Goal: Obtain resource: Download file/media

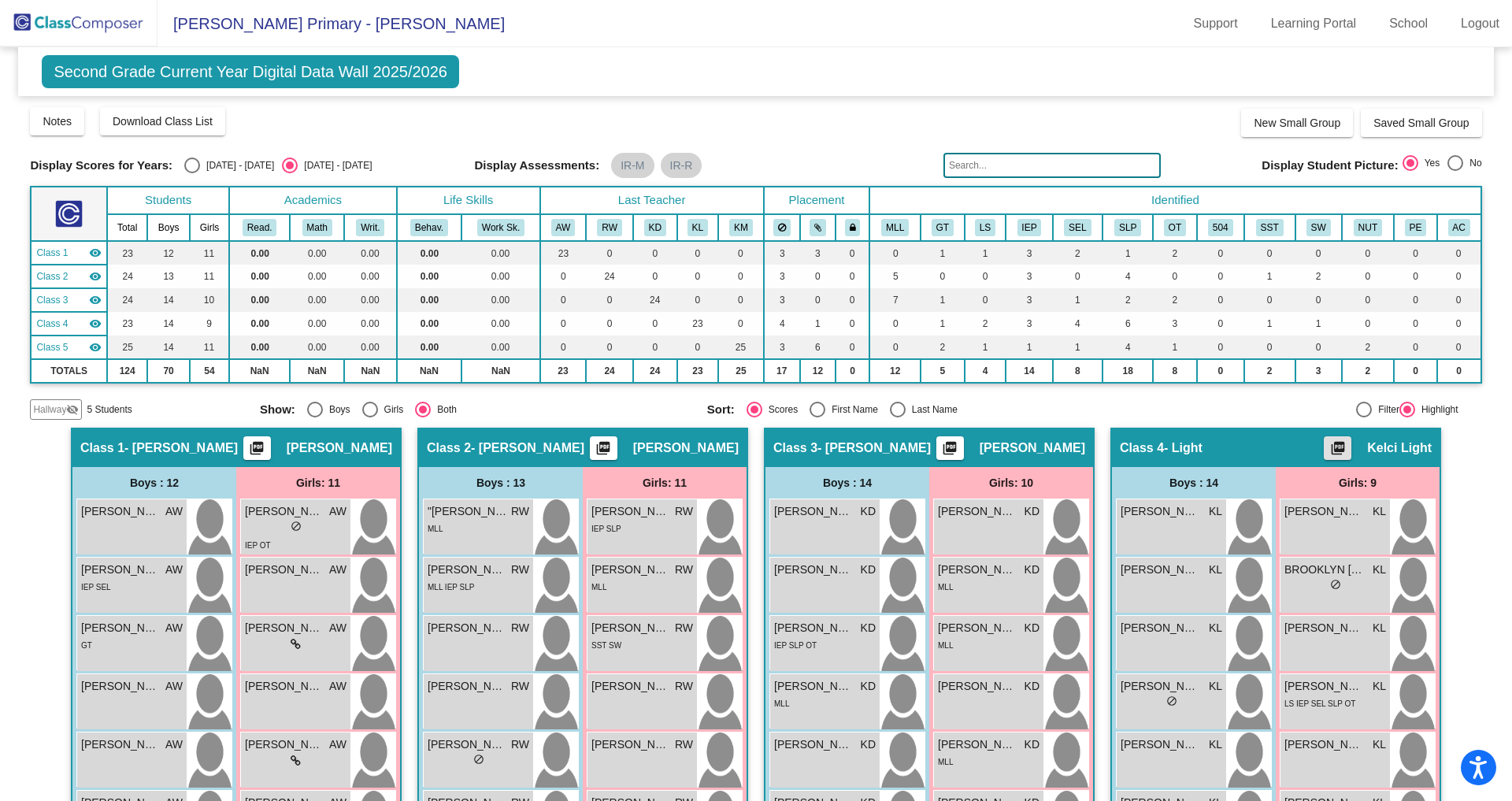
scroll to position [204, 0]
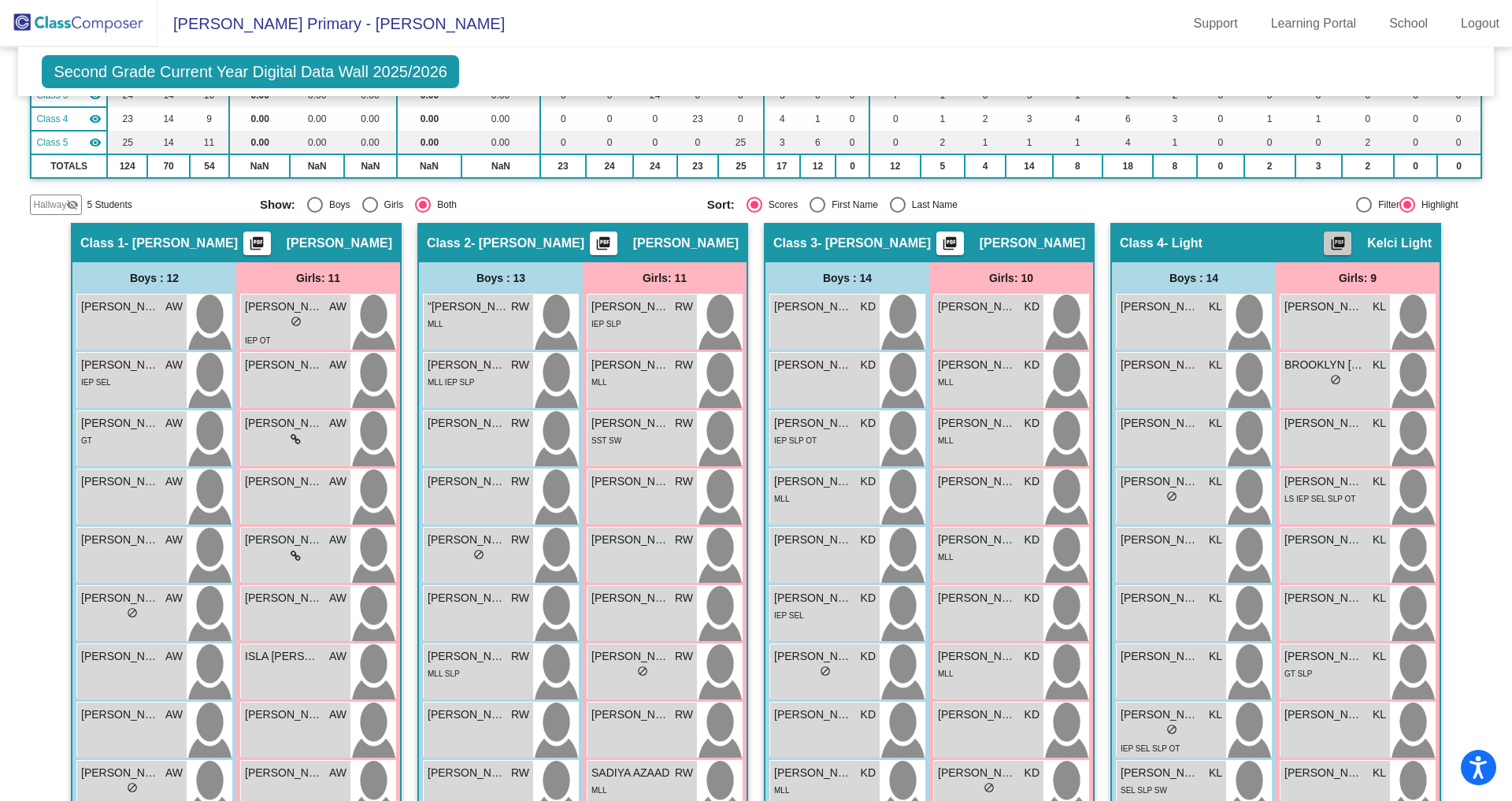
click at [1336, 243] on mat-icon "picture_as_pdf" at bounding box center [1338, 246] width 19 height 22
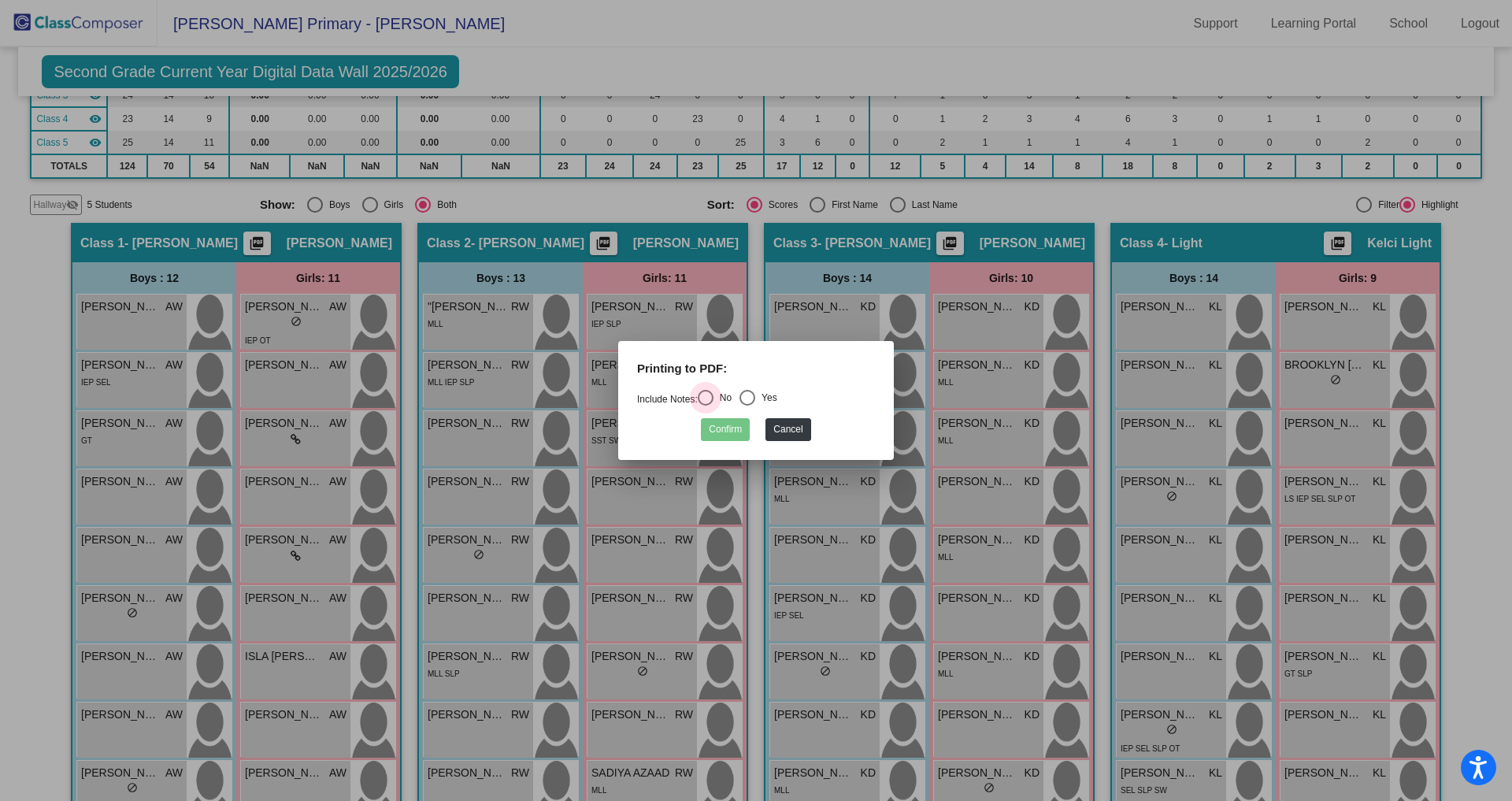
click at [713, 389] on div "Select an option" at bounding box center [706, 397] width 16 height 16
click at [705, 405] on input "No" at bounding box center [705, 405] width 1 height 1
radio input "true"
click at [722, 421] on button "Confirm" at bounding box center [725, 429] width 49 height 23
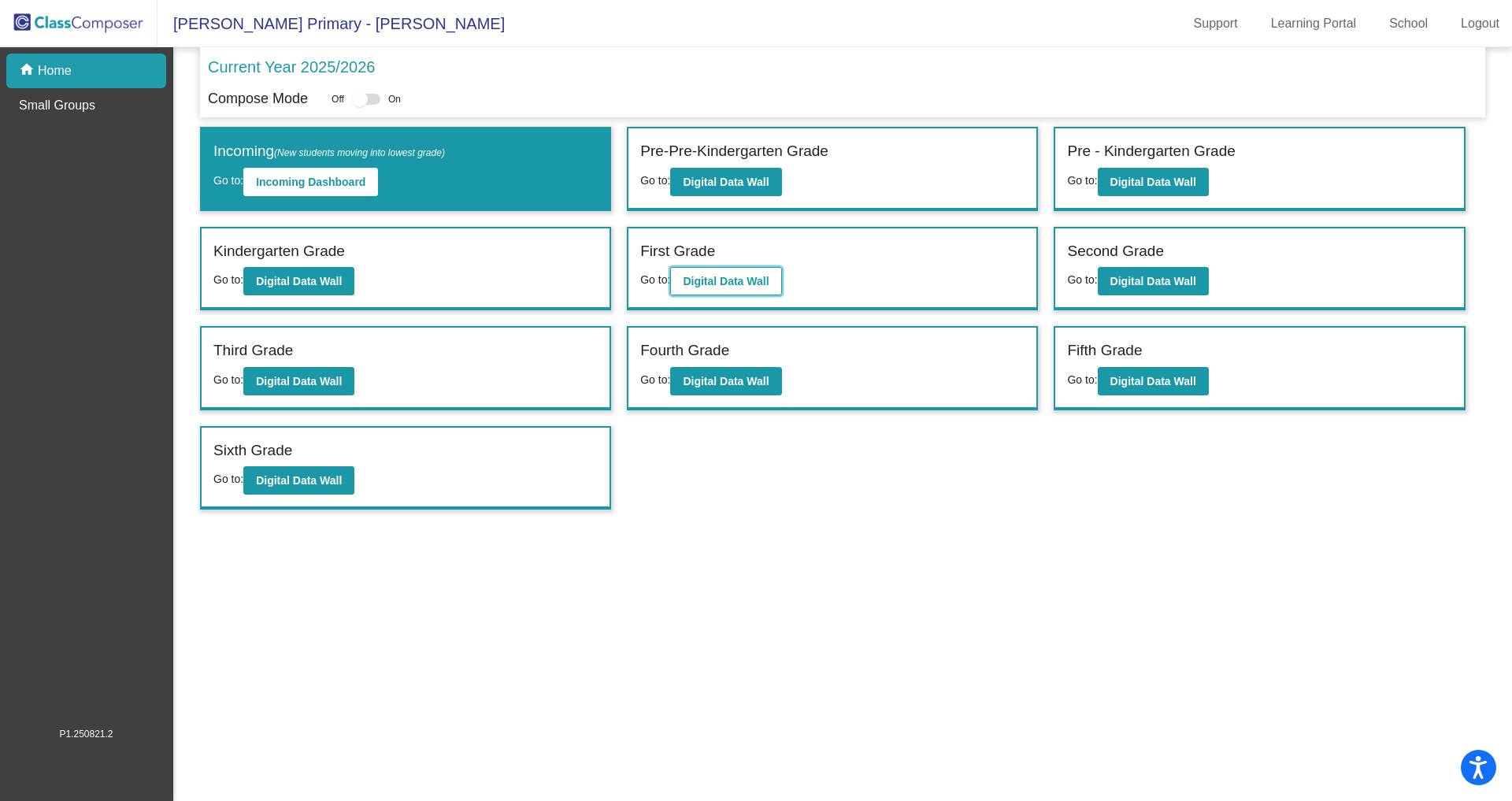
click at [724, 276] on b "Digital Data Wall" at bounding box center [726, 281] width 86 height 12
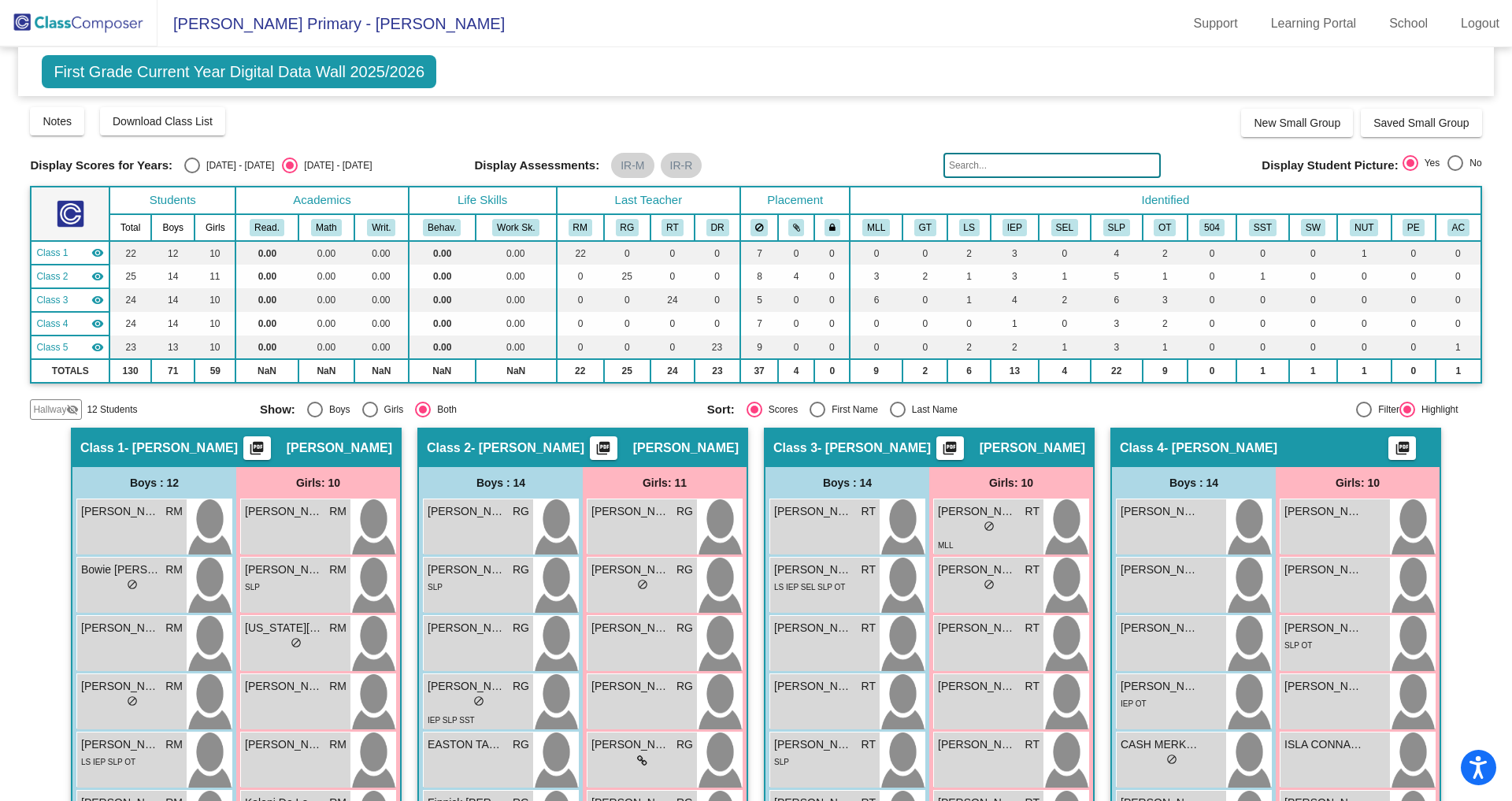
scroll to position [17, 0]
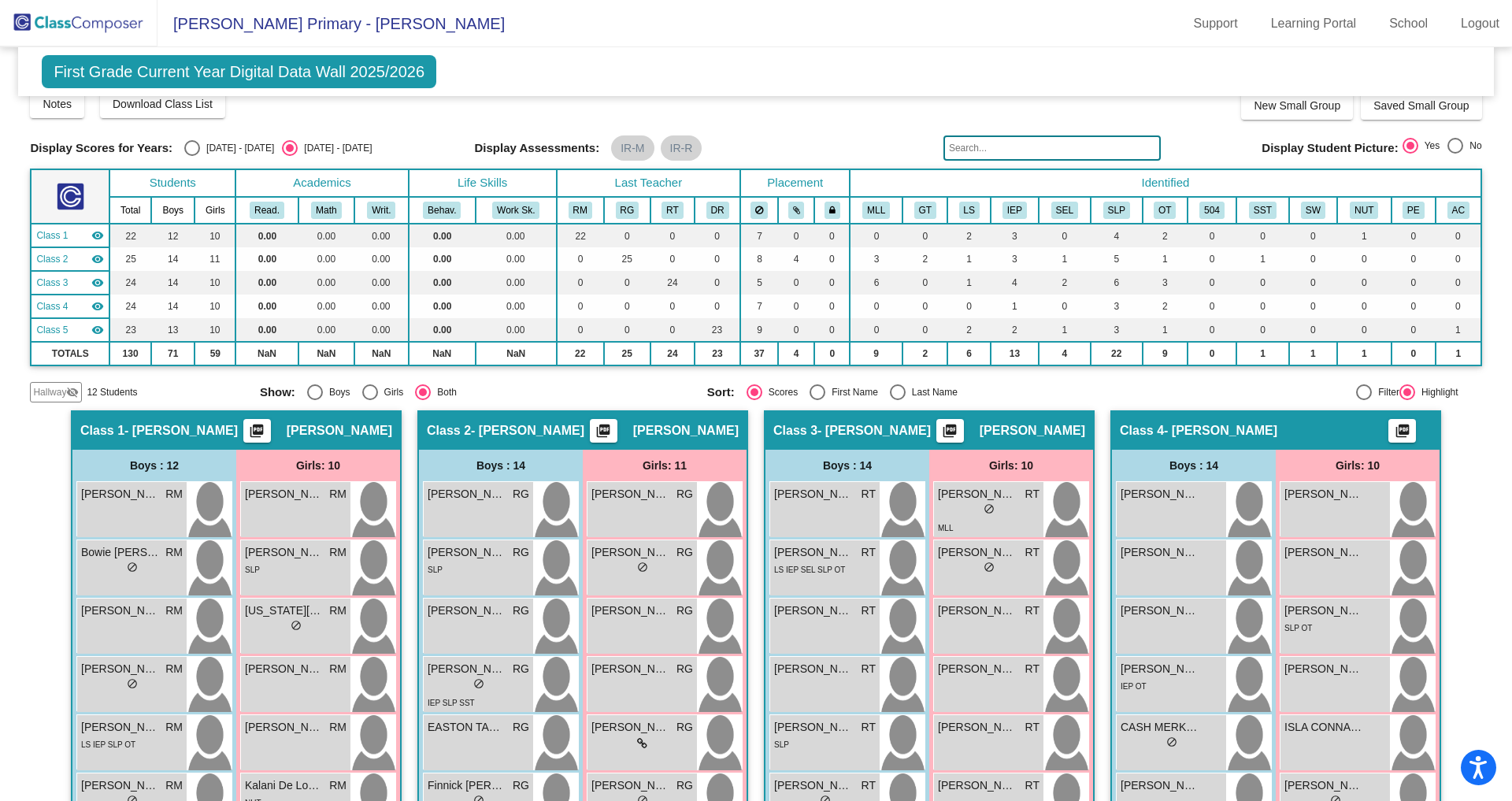
click at [1356, 388] on div at bounding box center [1364, 392] width 16 height 16
click at [1363, 400] on input "Filter" at bounding box center [1363, 400] width 1 height 1
radio input "true"
click at [1400, 427] on mat-icon "picture_as_pdf" at bounding box center [1403, 434] width 19 height 22
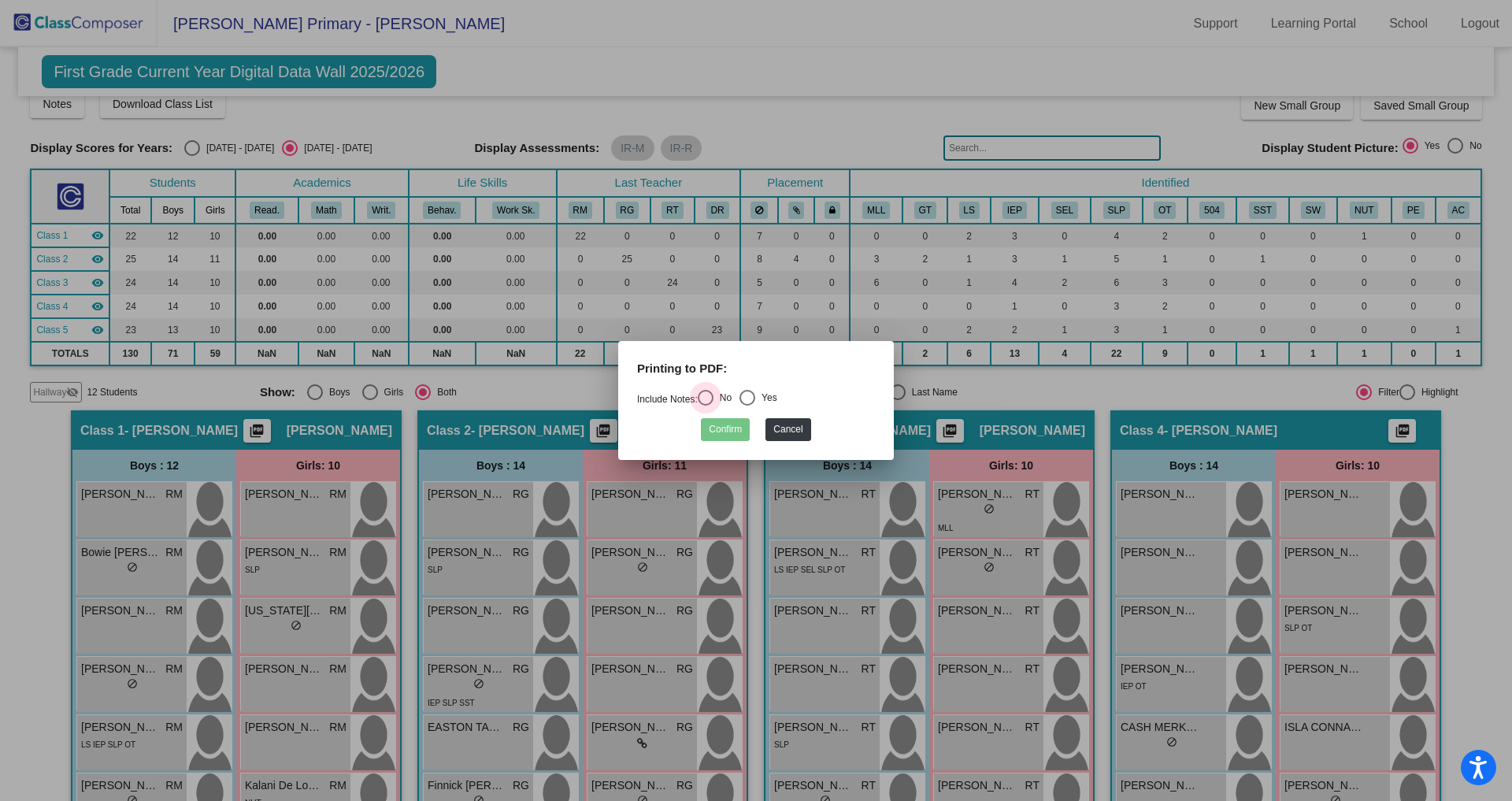
click at [713, 393] on div "Select an option" at bounding box center [706, 397] width 16 height 16
click at [705, 405] on input "No" at bounding box center [705, 405] width 1 height 1
radio input "true"
click at [733, 433] on button "Confirm" at bounding box center [725, 429] width 49 height 23
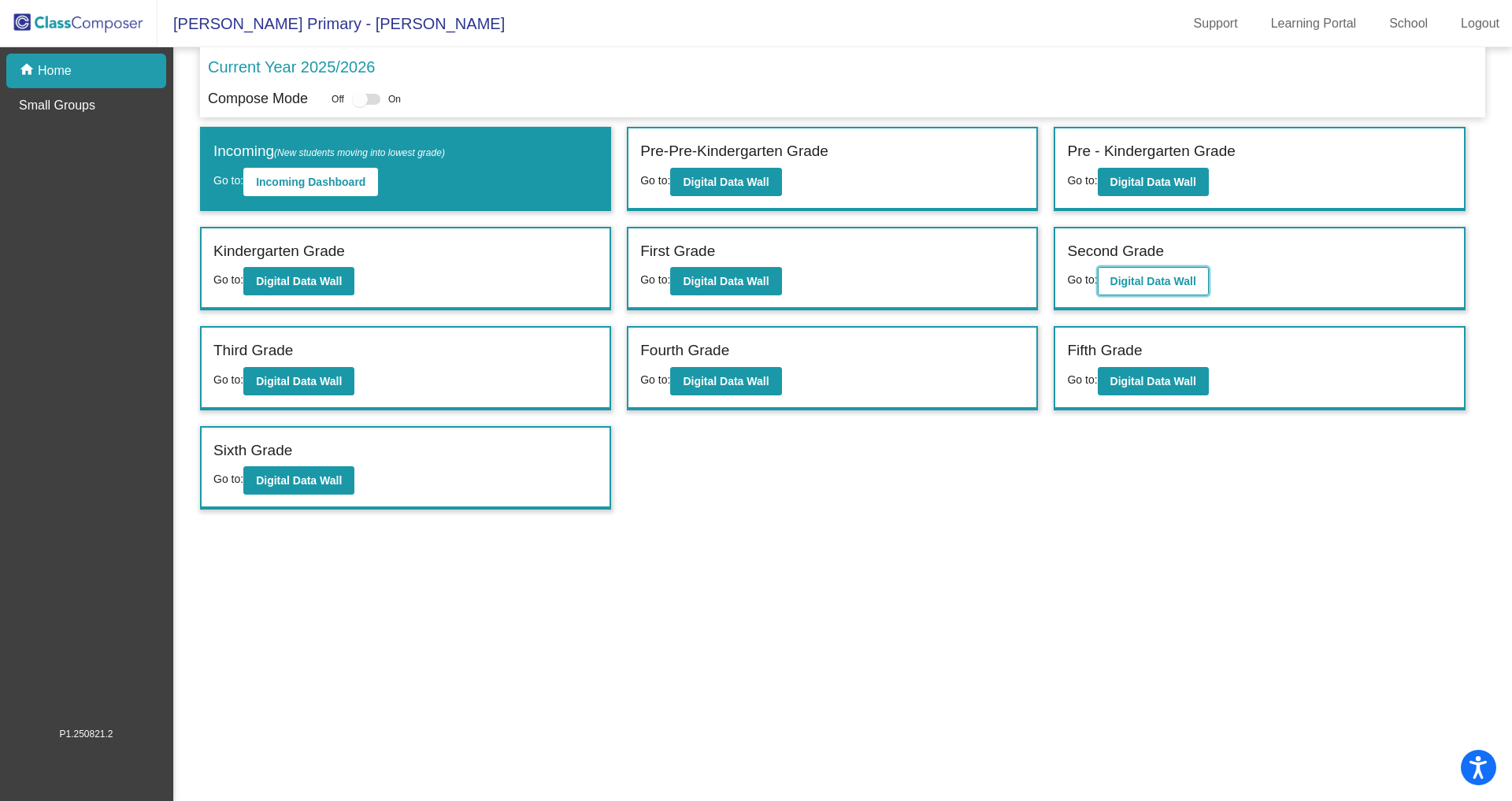
click at [1162, 275] on b "Digital Data Wall" at bounding box center [1154, 281] width 86 height 12
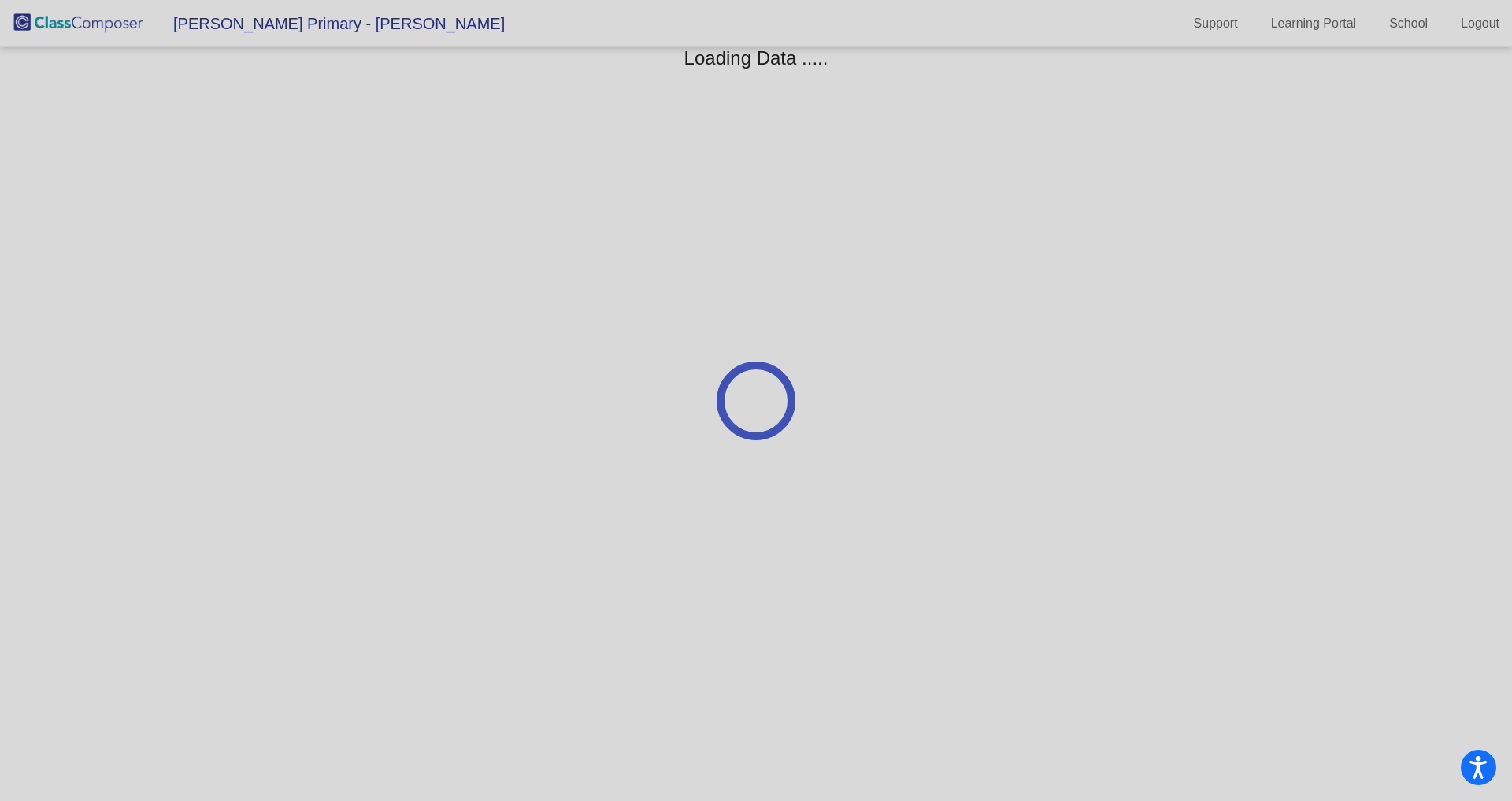
click at [1162, 275] on div at bounding box center [756, 400] width 1512 height 801
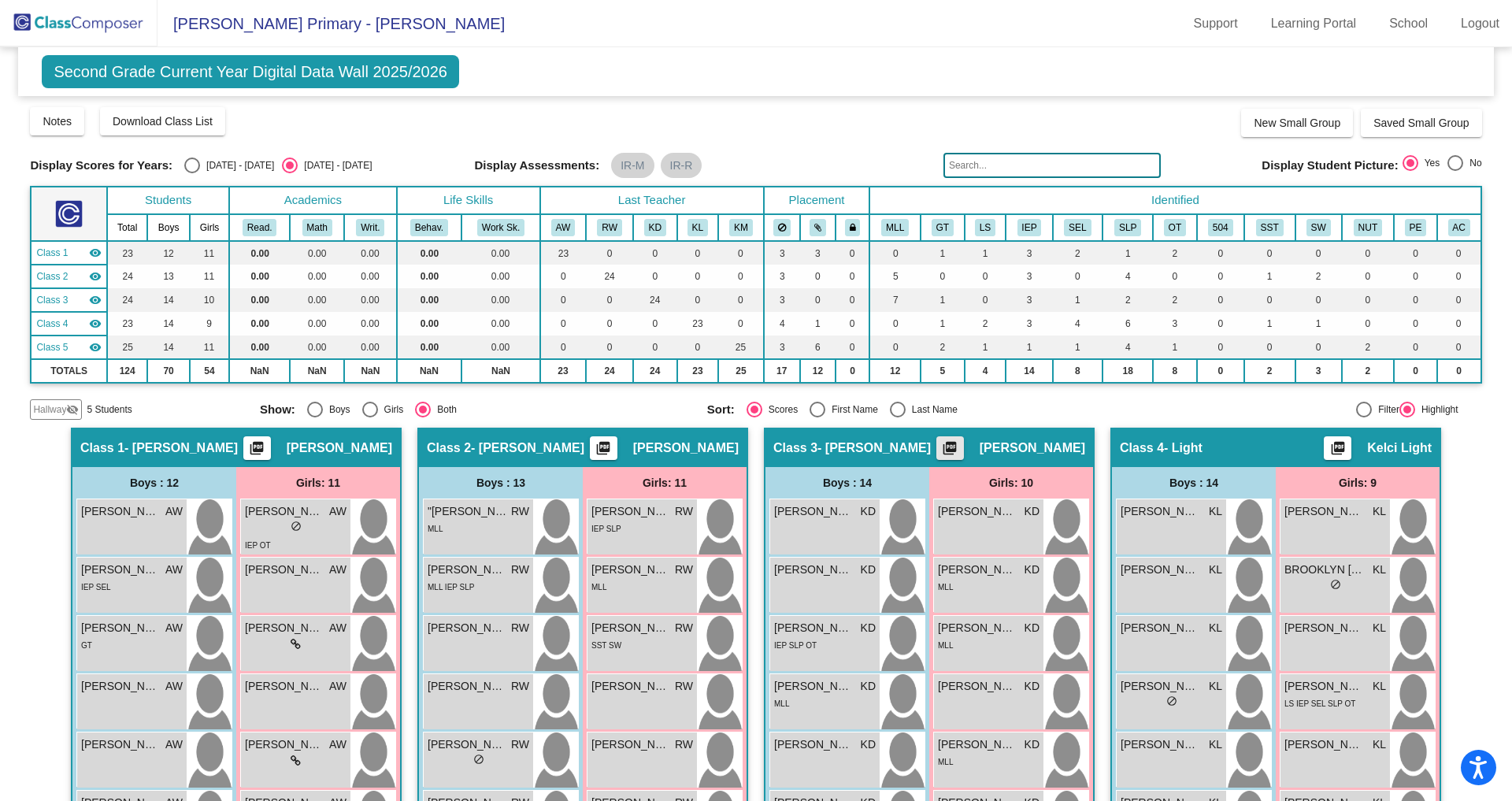
click at [960, 443] on mat-icon "picture_as_pdf" at bounding box center [949, 451] width 19 height 22
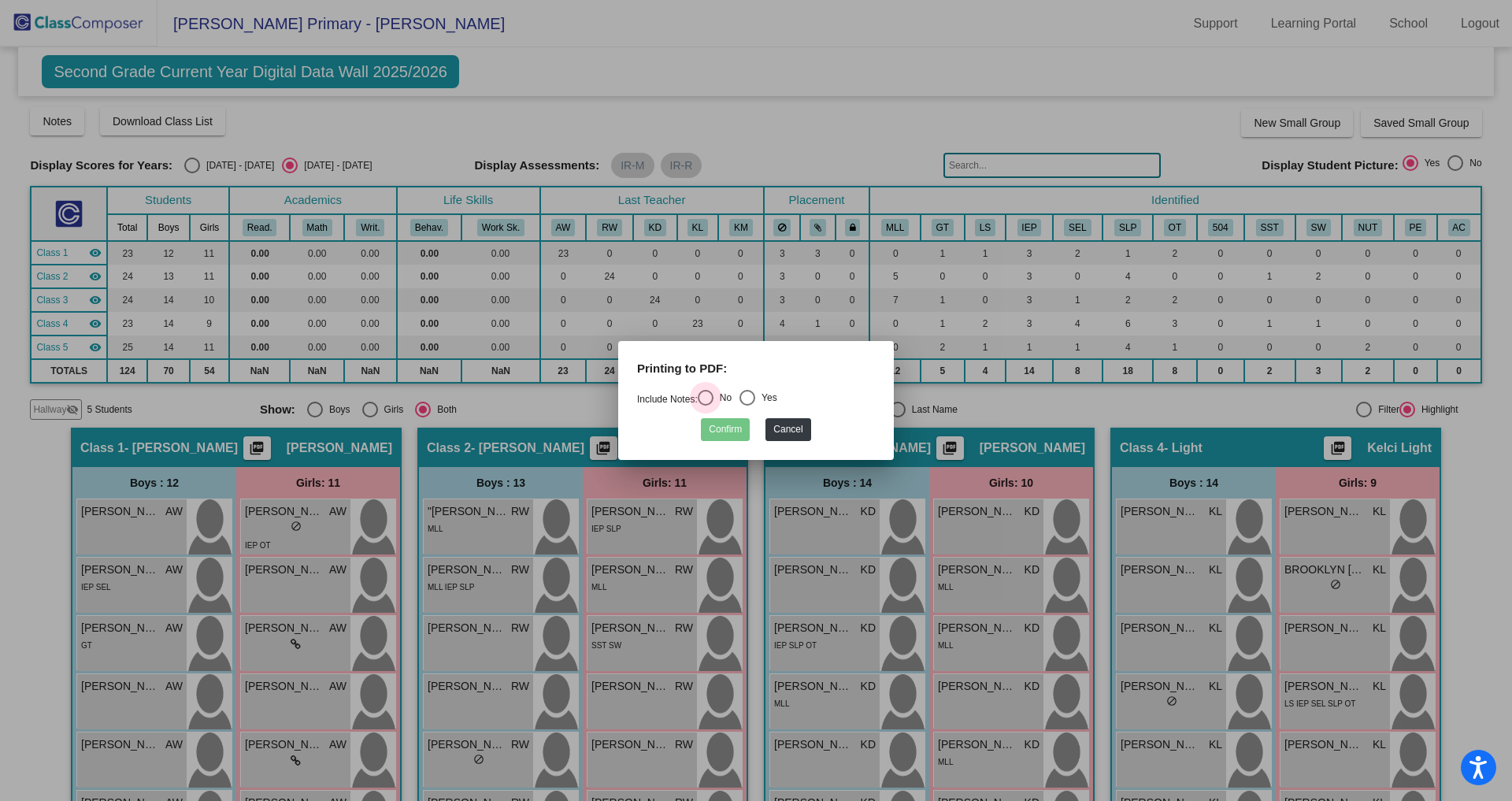
click at [705, 390] on div "Select an option" at bounding box center [706, 397] width 16 height 16
click at [705, 405] on input "No" at bounding box center [705, 405] width 1 height 1
radio input "true"
click at [714, 421] on button "Confirm" at bounding box center [725, 429] width 49 height 23
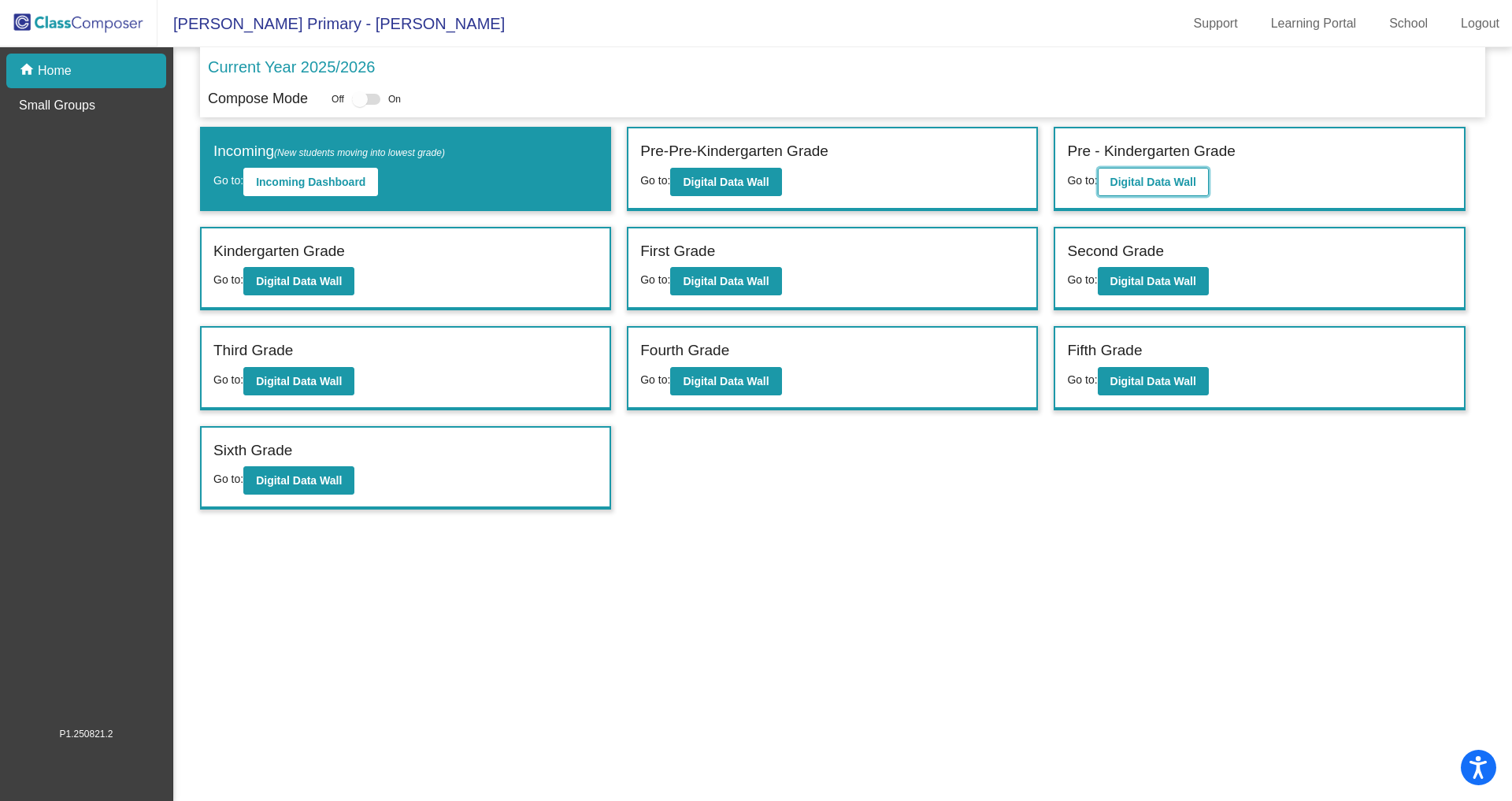
click at [1156, 180] on b "Digital Data Wall" at bounding box center [1154, 181] width 86 height 12
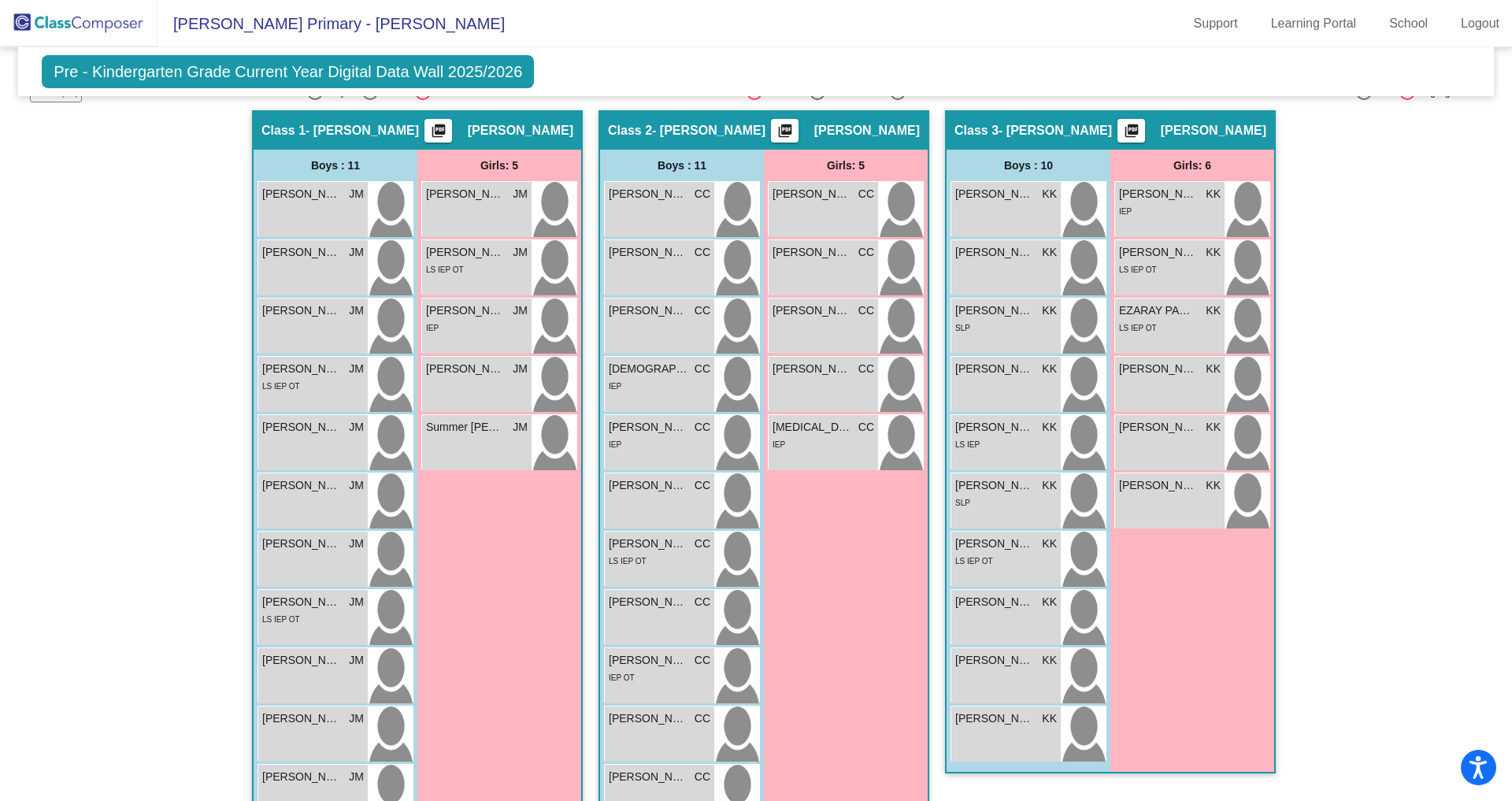
scroll to position [312, 0]
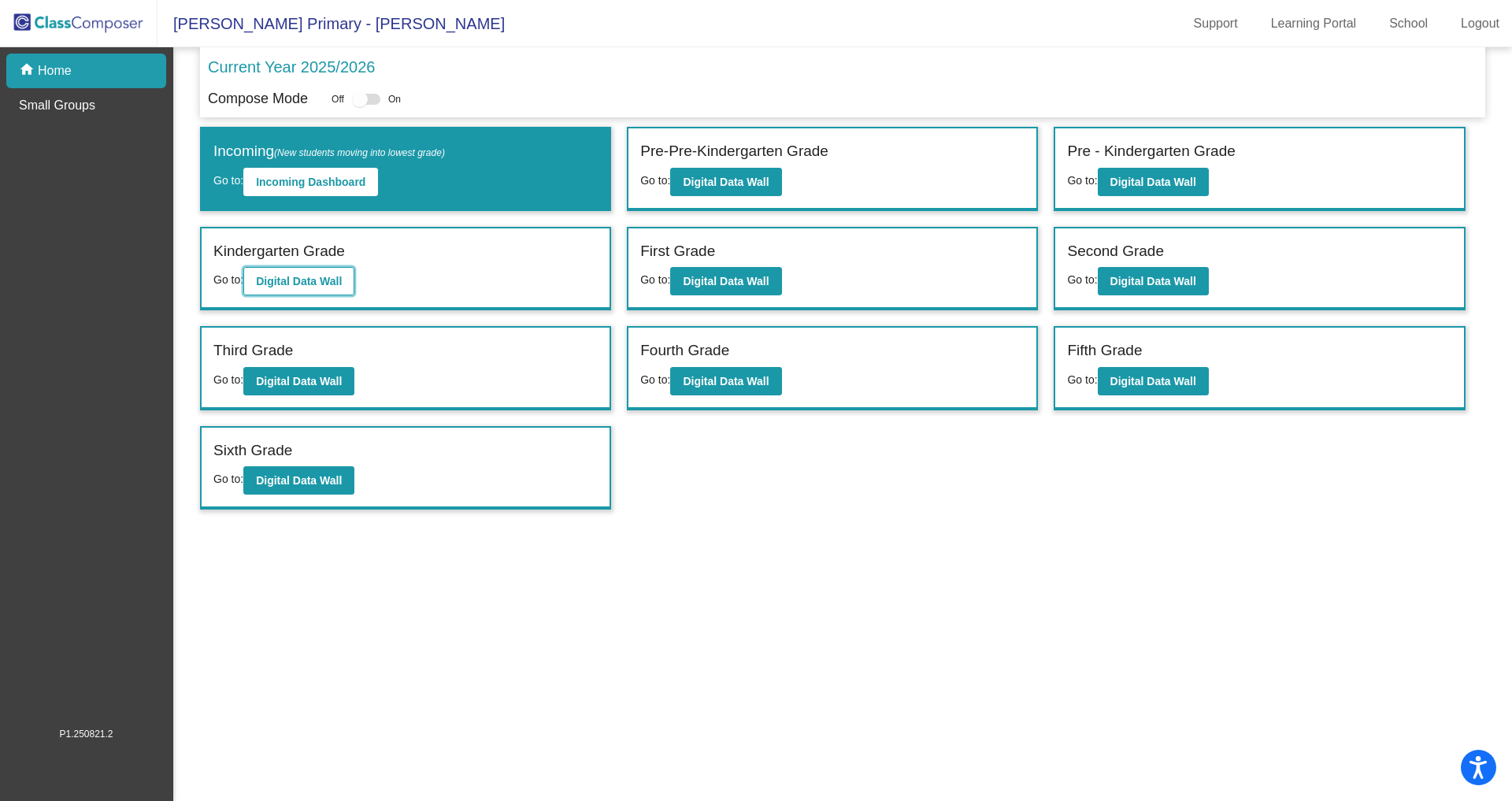
click at [300, 275] on b "Digital Data Wall" at bounding box center [299, 281] width 86 height 12
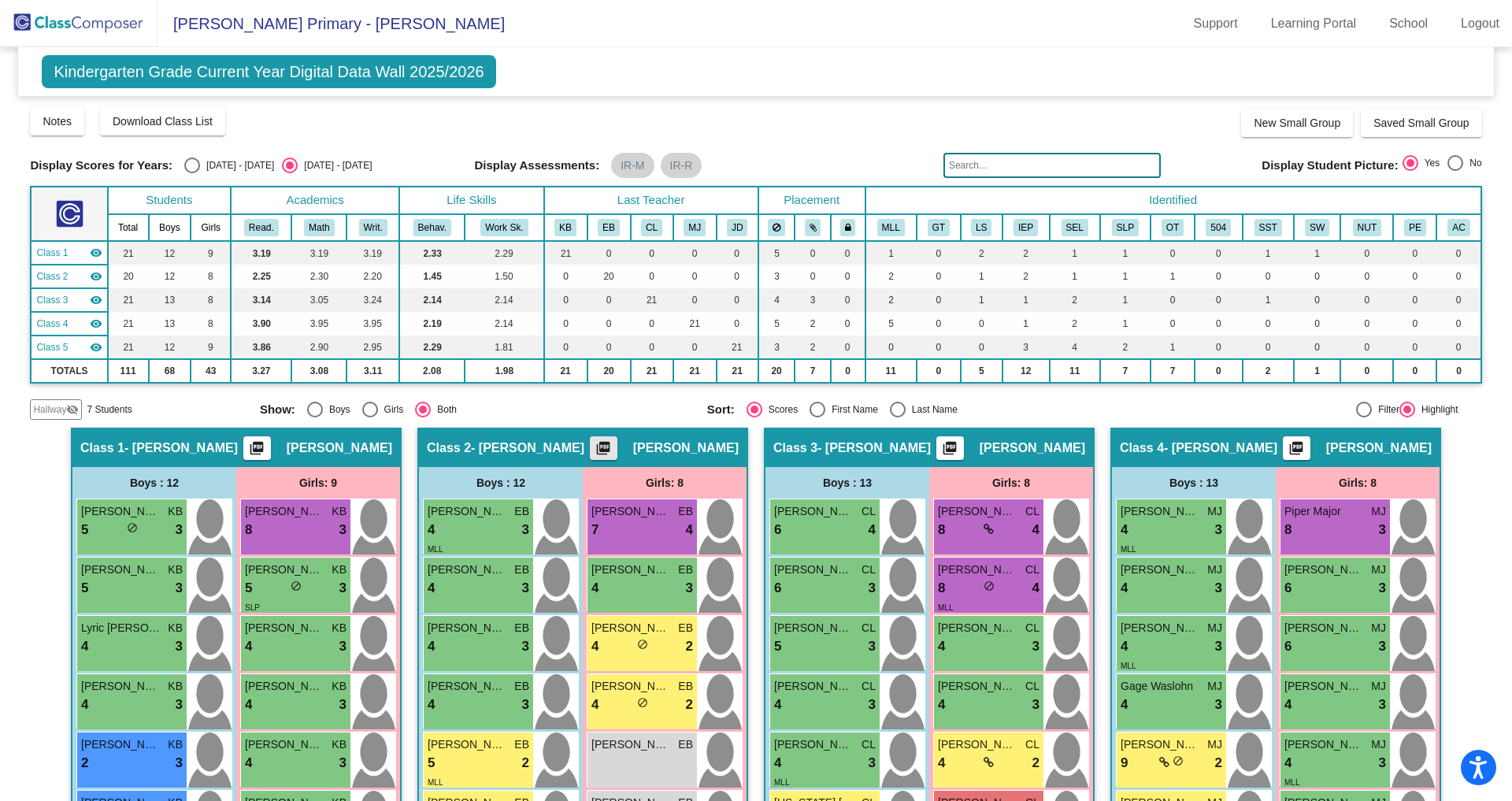
click at [613, 448] on mat-icon "picture_as_pdf" at bounding box center [603, 451] width 19 height 22
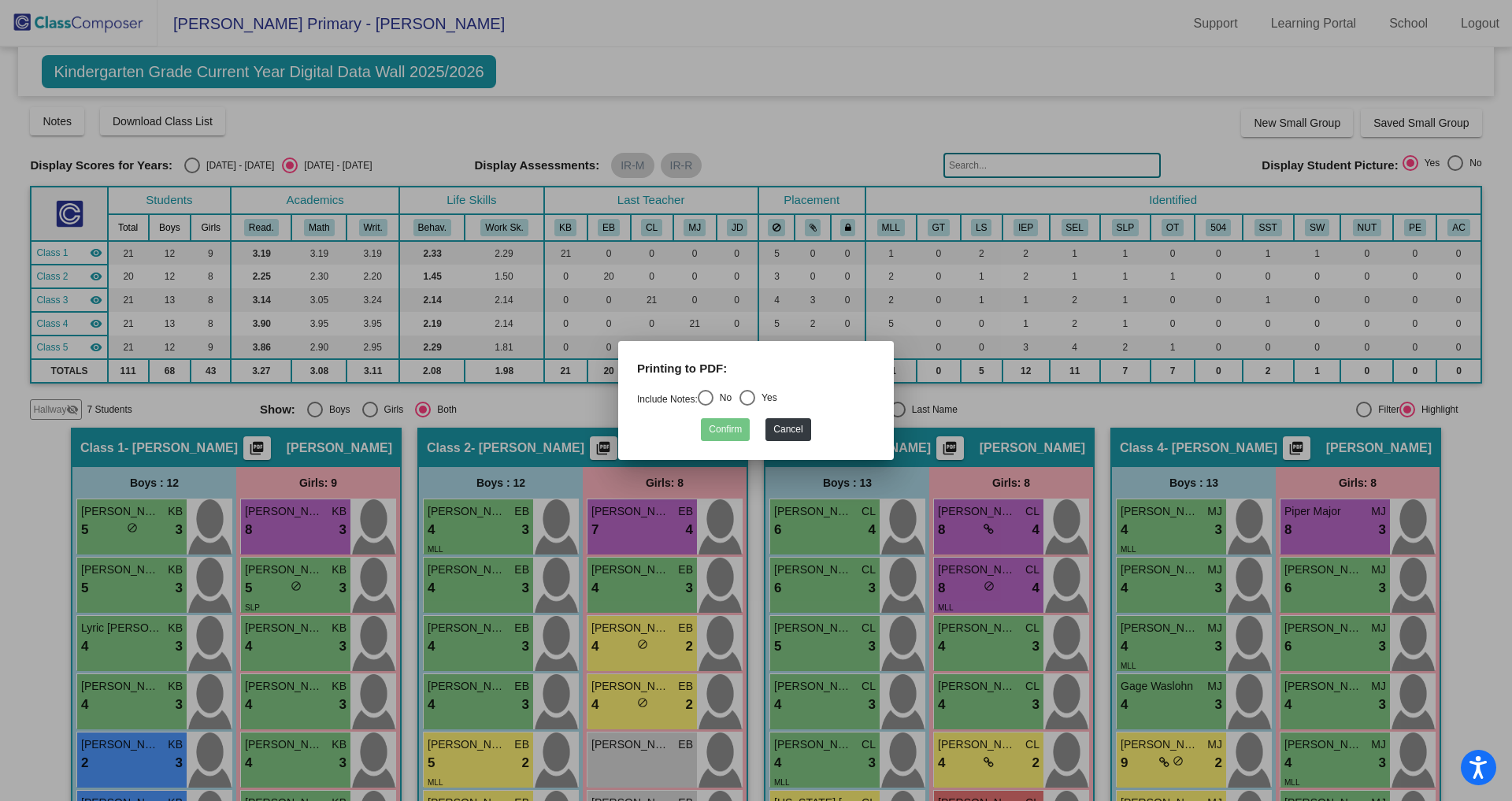
click at [708, 396] on div "Select an option" at bounding box center [706, 397] width 16 height 16
click at [705, 405] on input "No" at bounding box center [705, 405] width 1 height 1
radio input "true"
click at [720, 423] on button "Confirm" at bounding box center [725, 429] width 49 height 23
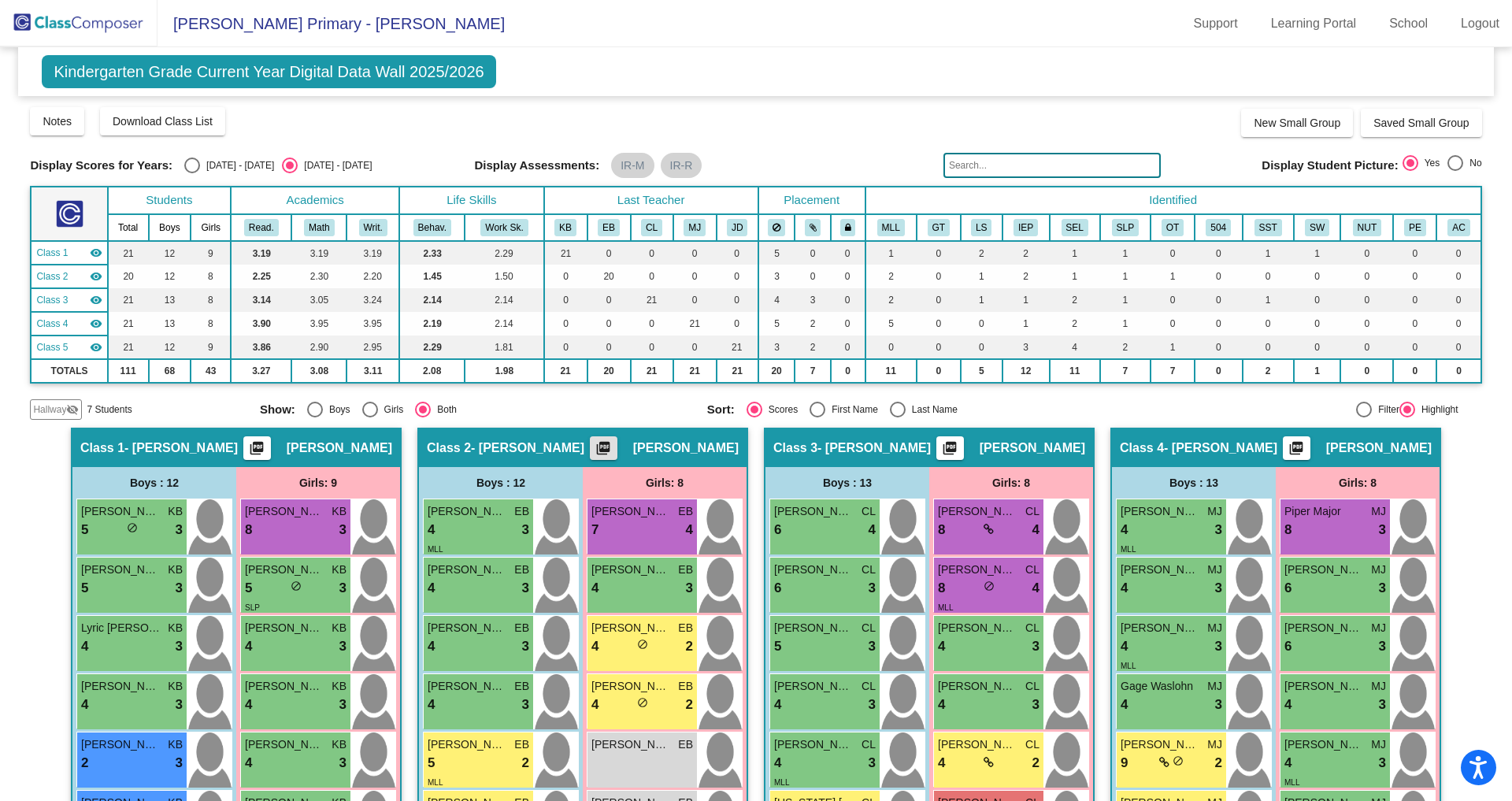
click at [726, 381] on div "Display Scores for Years: [DATE] - [DATE] [DATE] - [DATE] Grade/Archive Student…" at bounding box center [756, 262] width 1452 height 314
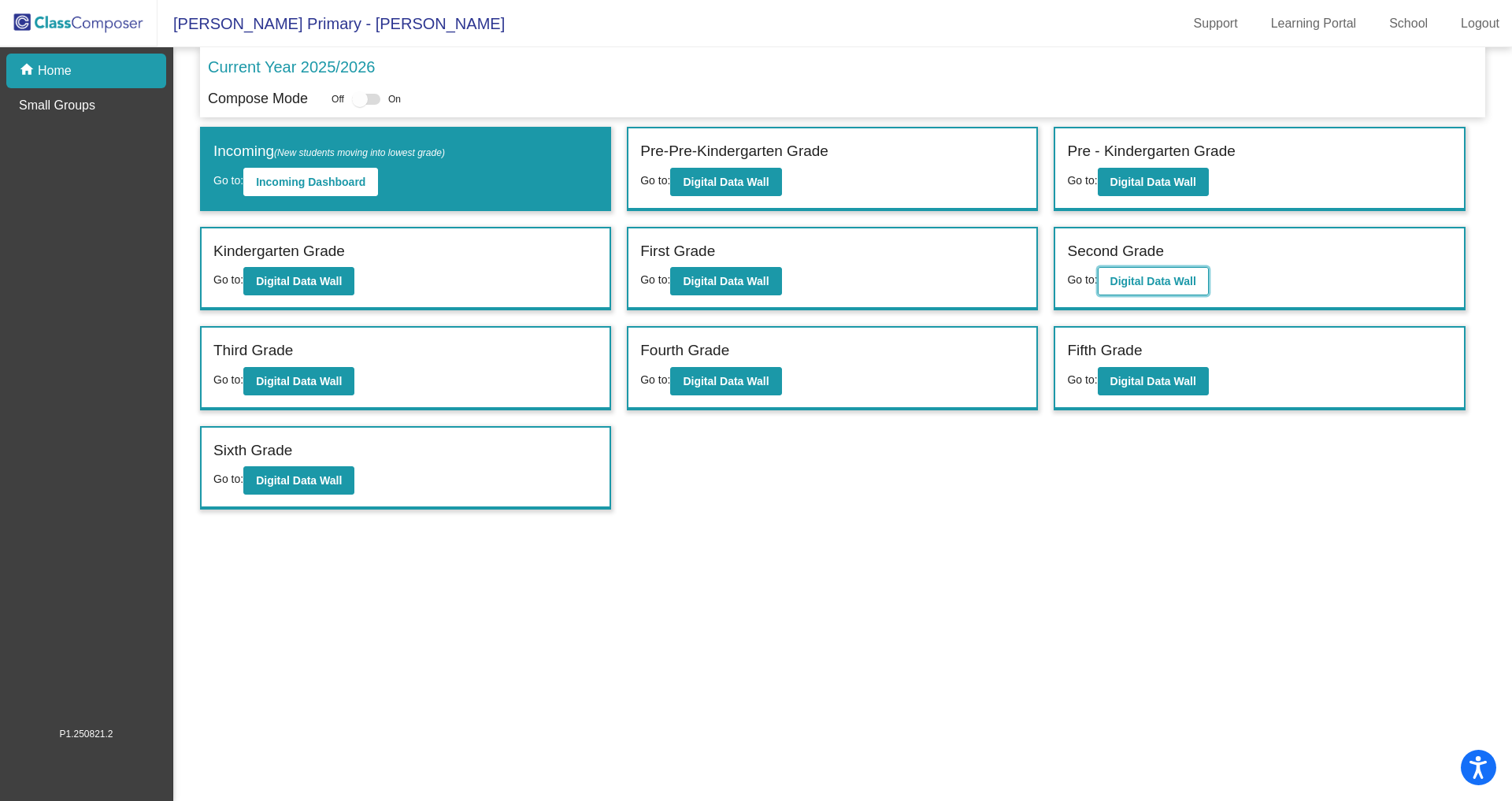
click at [1170, 276] on b "Digital Data Wall" at bounding box center [1154, 281] width 86 height 12
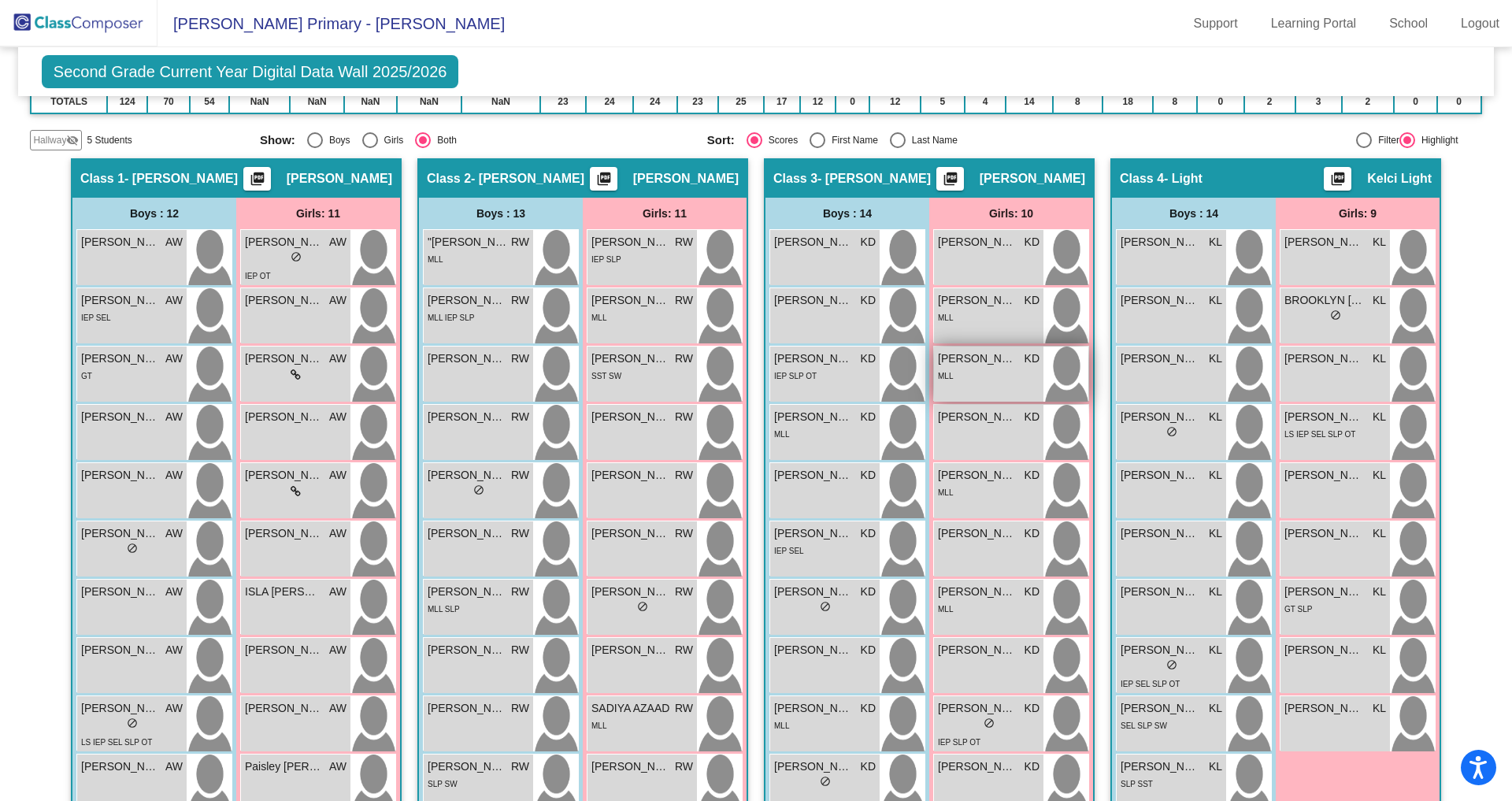
scroll to position [265, 0]
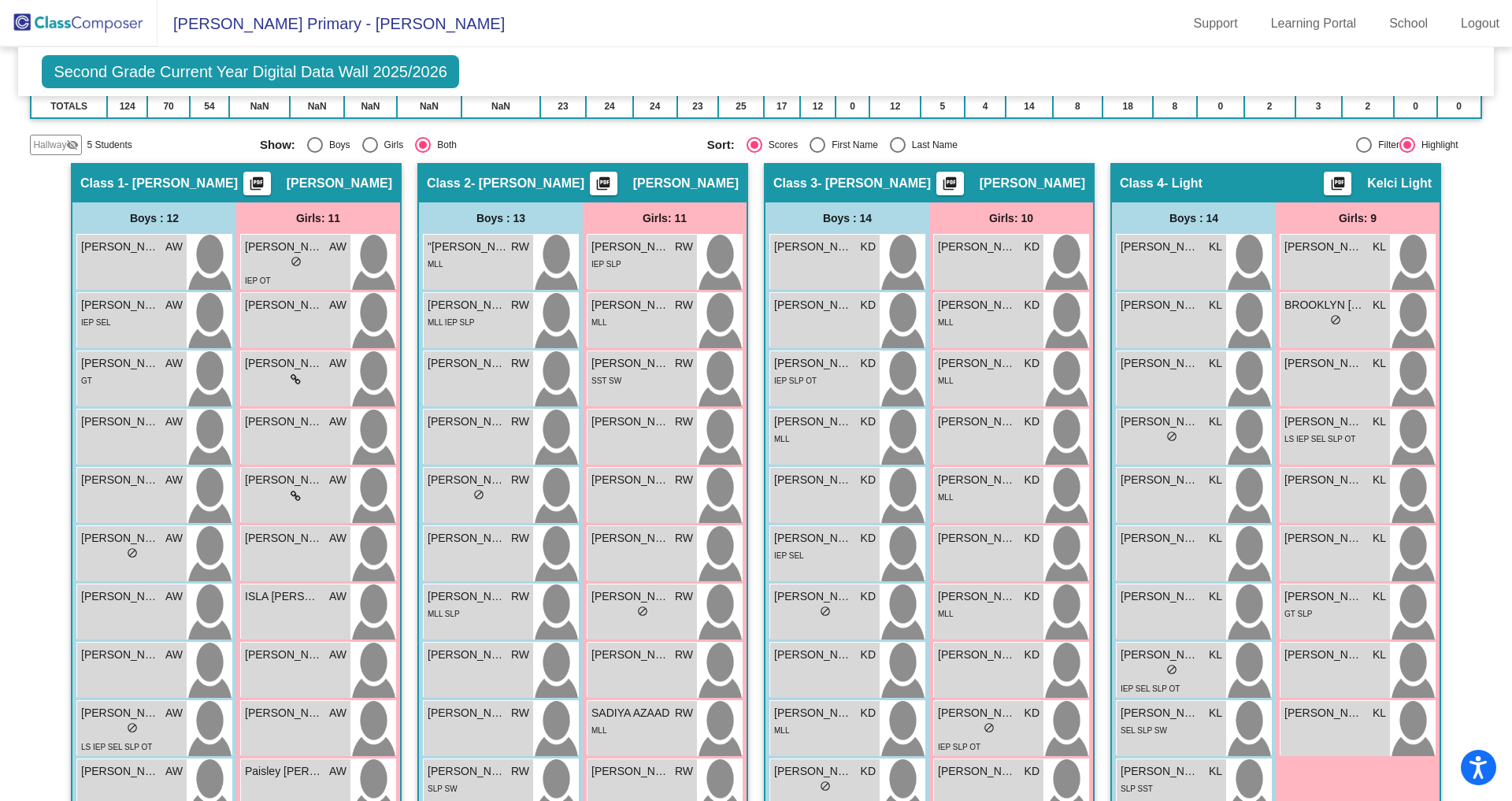
click at [607, 175] on mat-icon "picture_as_pdf" at bounding box center [603, 186] width 19 height 22
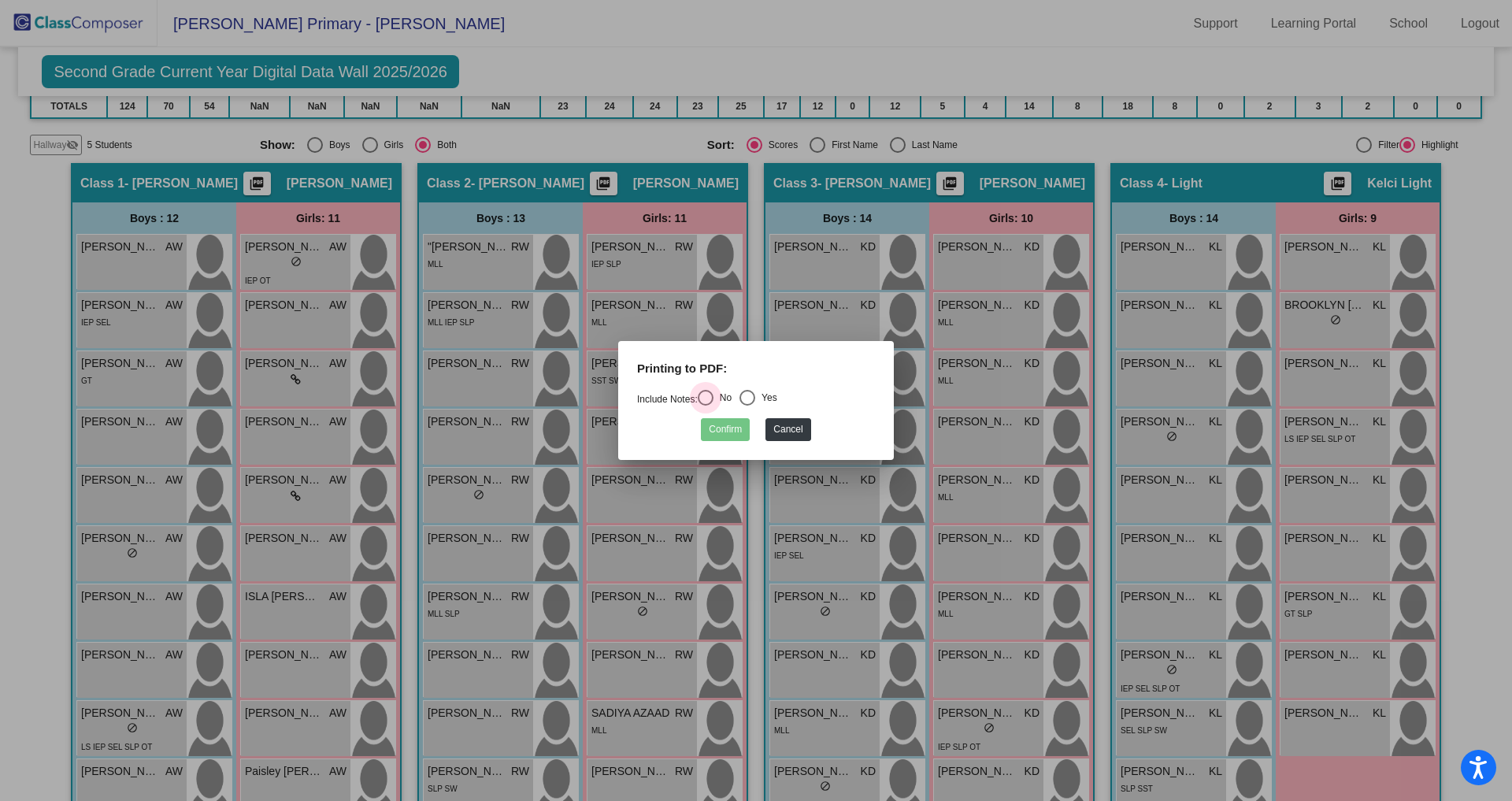
click at [711, 396] on div "Select an option" at bounding box center [706, 397] width 16 height 16
click at [705, 405] on input "No" at bounding box center [705, 405] width 1 height 1
radio input "true"
click at [720, 425] on button "Confirm" at bounding box center [725, 429] width 49 height 23
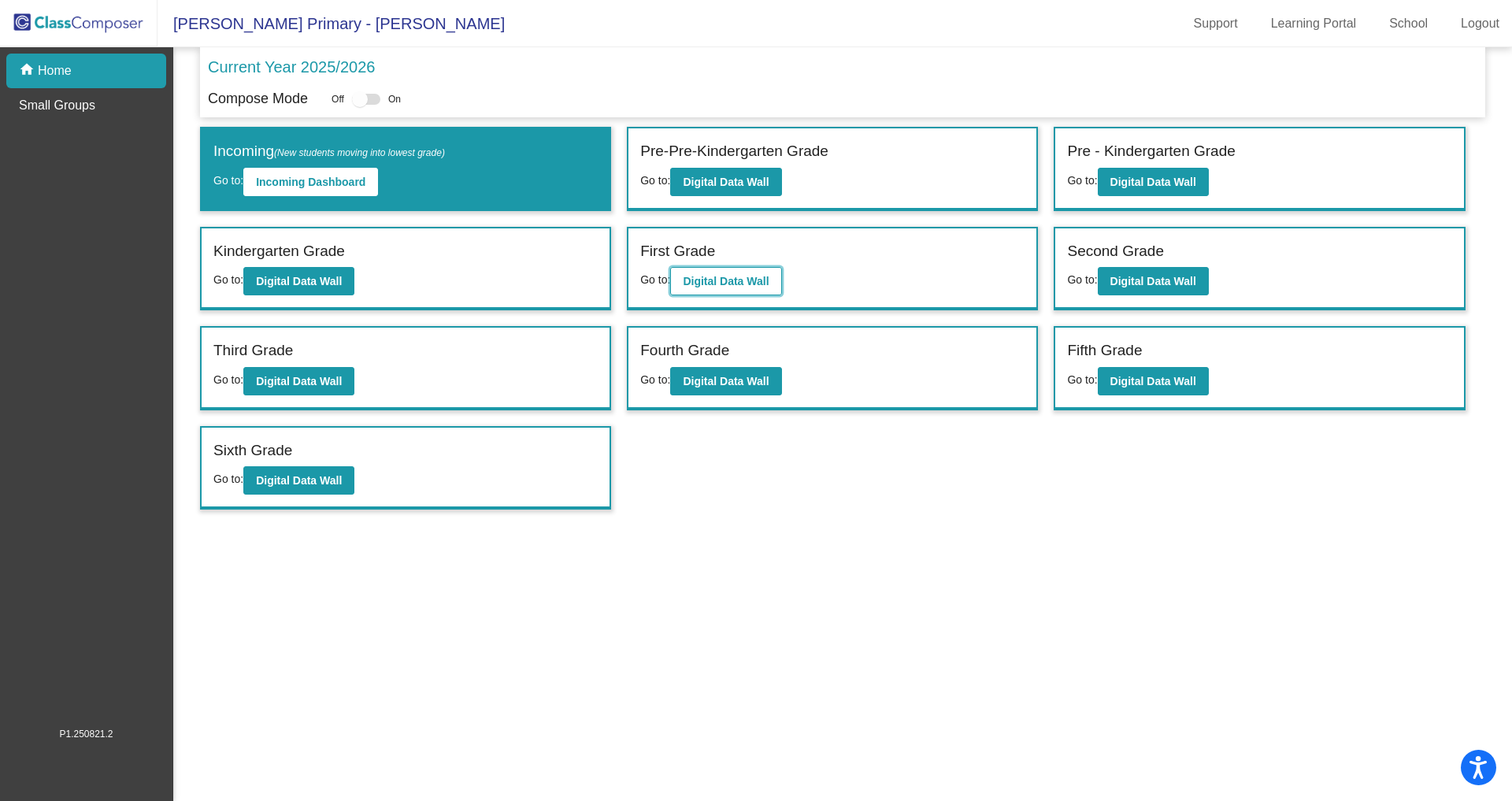
click at [756, 275] on b "Digital Data Wall" at bounding box center [726, 281] width 86 height 12
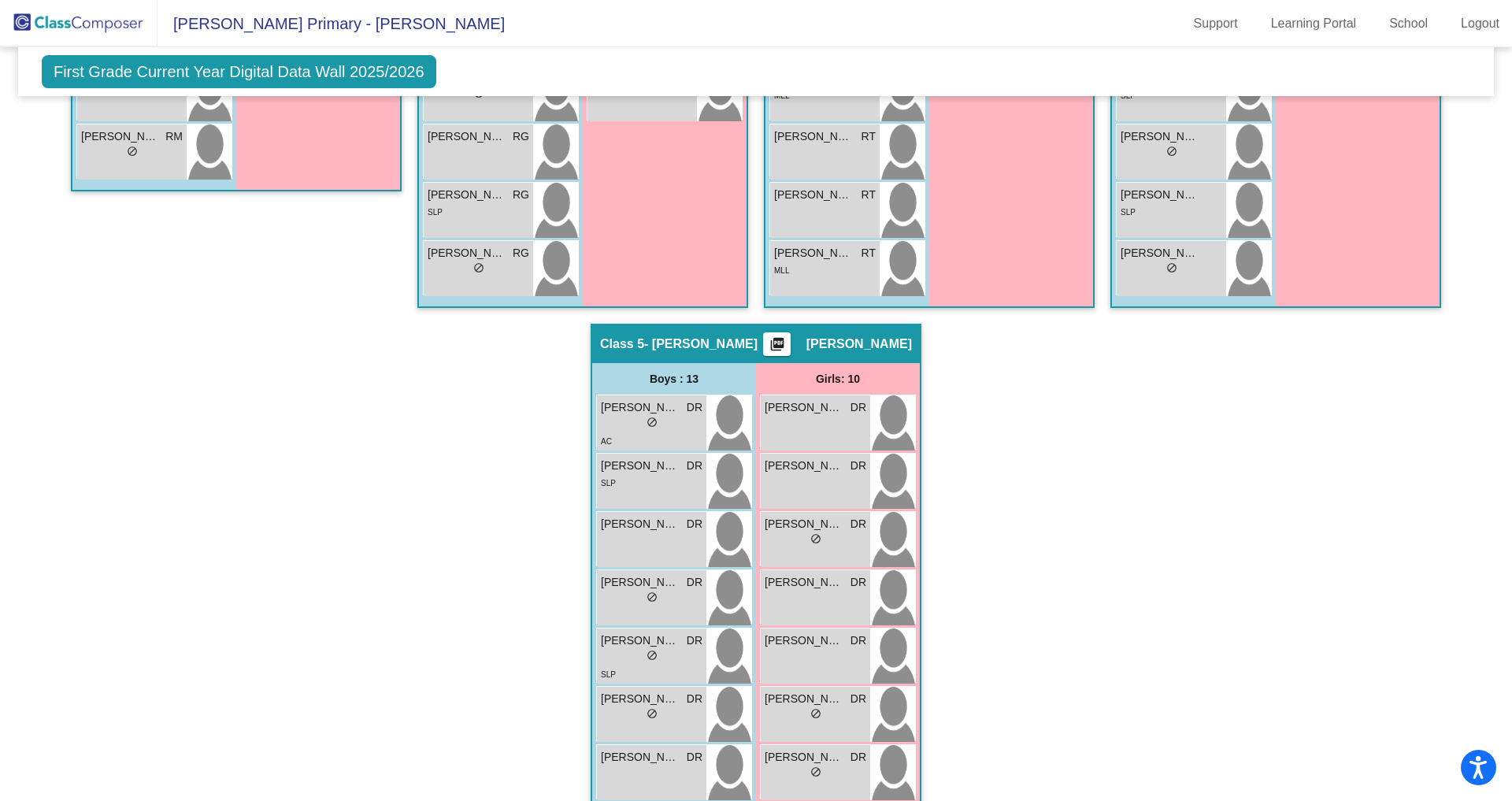
scroll to position [1052, 0]
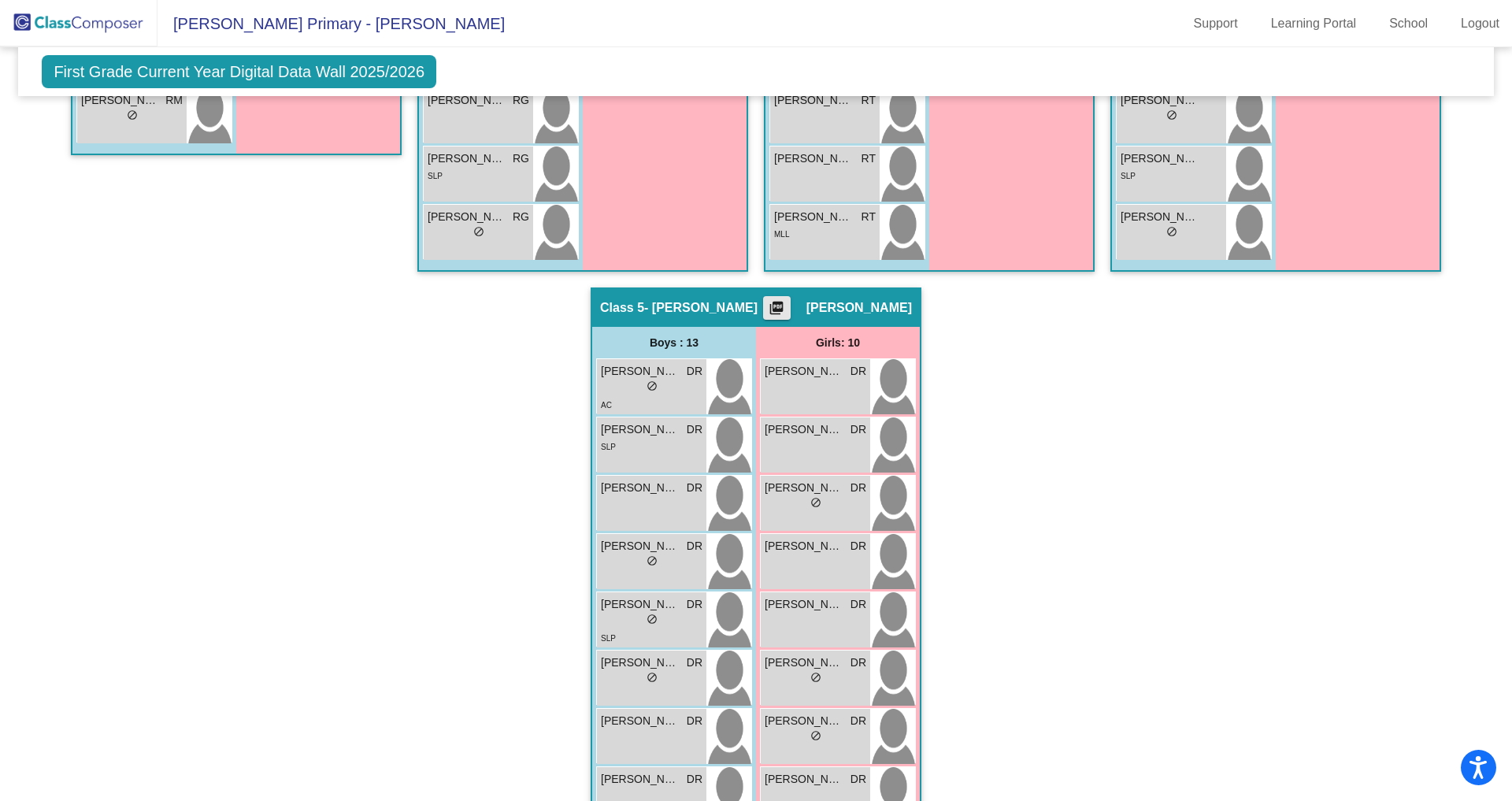
click at [786, 300] on mat-icon "picture_as_pdf" at bounding box center [776, 310] width 19 height 22
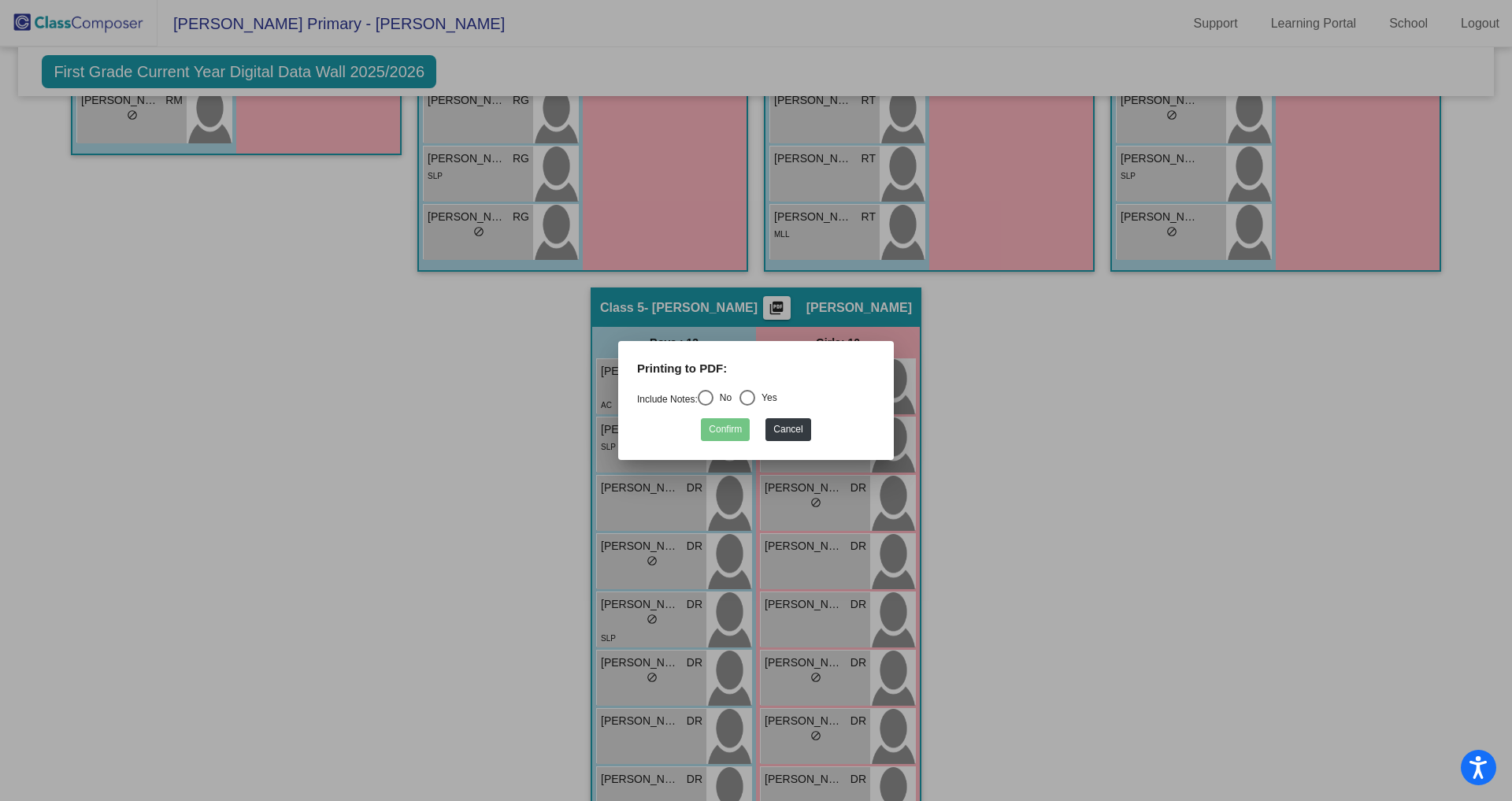
click at [713, 396] on div "Select an option" at bounding box center [706, 397] width 16 height 16
click at [705, 405] on input "No" at bounding box center [705, 405] width 1 height 1
radio input "true"
click at [722, 423] on button "Confirm" at bounding box center [725, 429] width 49 height 23
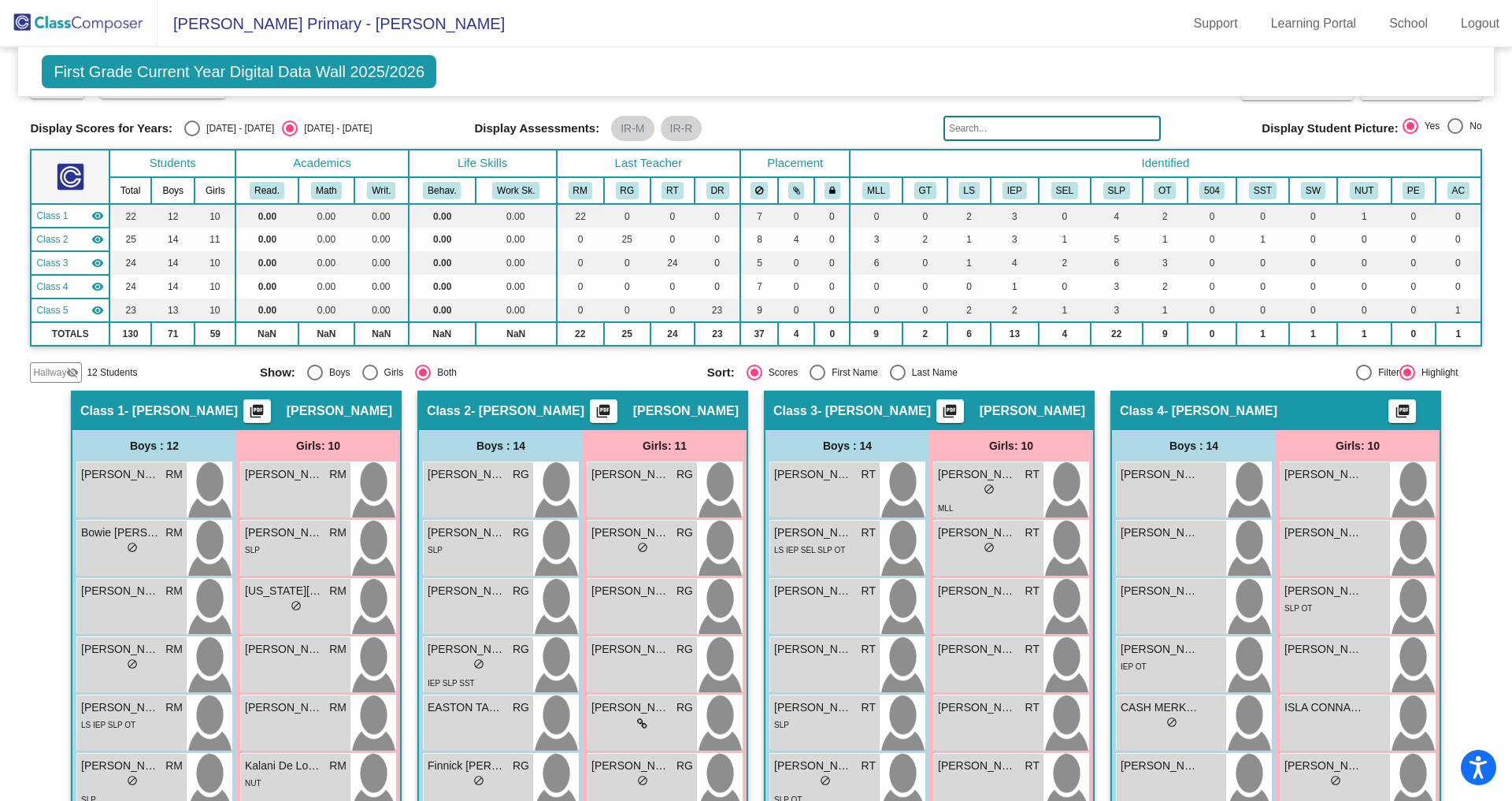
scroll to position [0, 0]
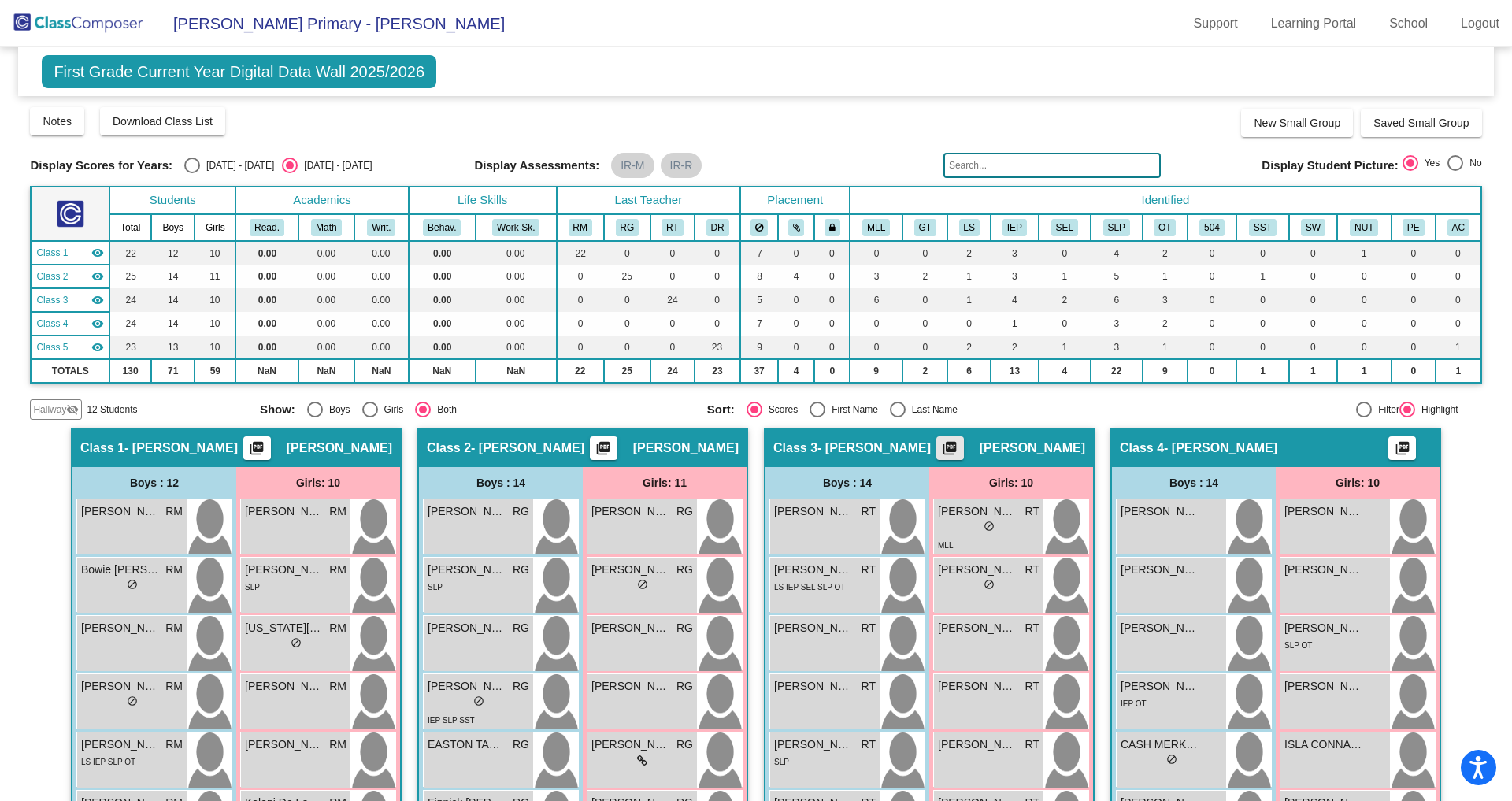
click at [950, 443] on mat-icon "picture_as_pdf" at bounding box center [949, 451] width 19 height 22
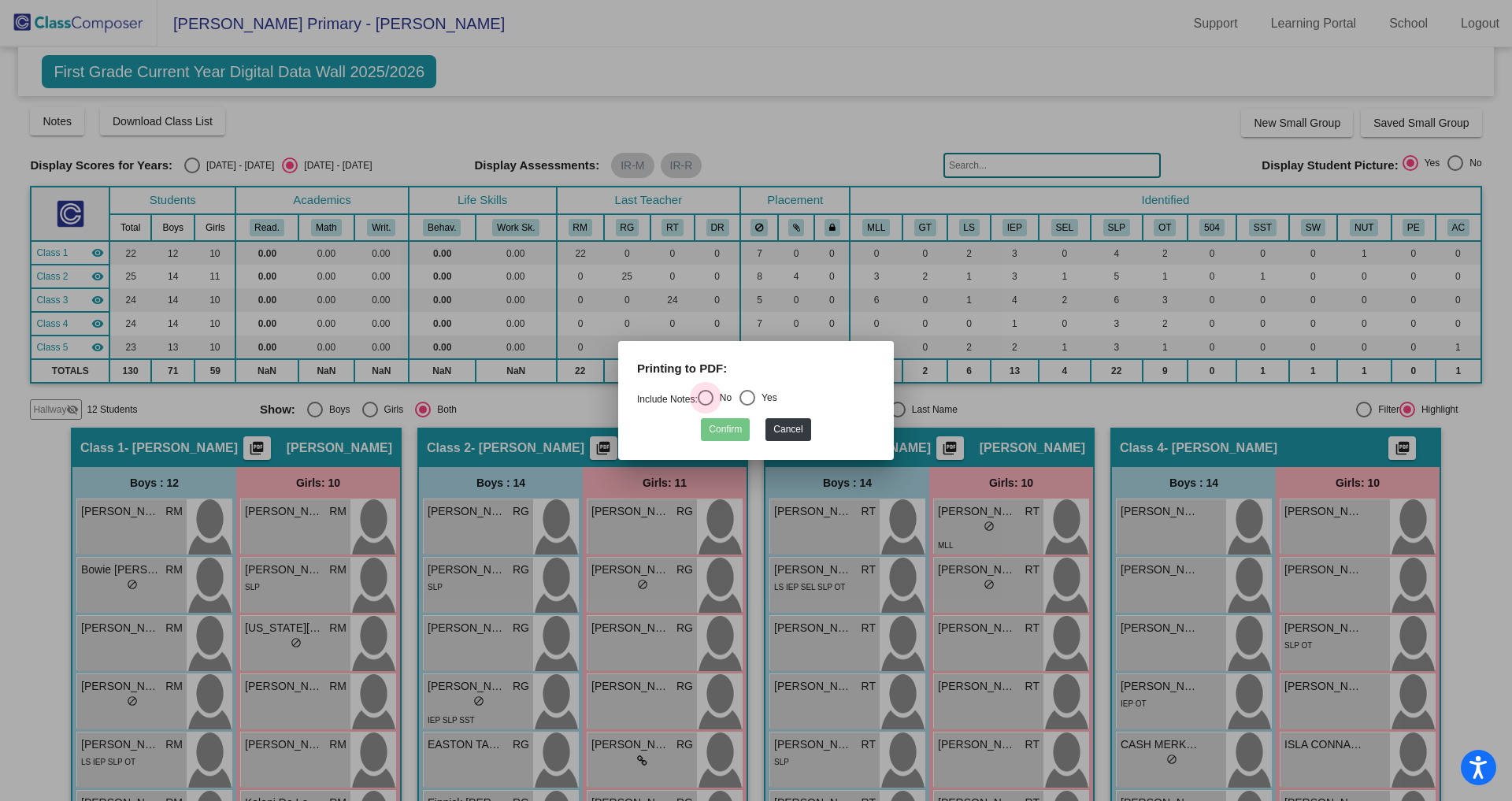
click at [707, 396] on div "Select an option" at bounding box center [706, 397] width 16 height 16
click at [705, 405] on input "No" at bounding box center [705, 405] width 1 height 1
radio input "true"
click at [722, 422] on button "Confirm" at bounding box center [725, 429] width 49 height 23
